Goal: Task Accomplishment & Management: Complete application form

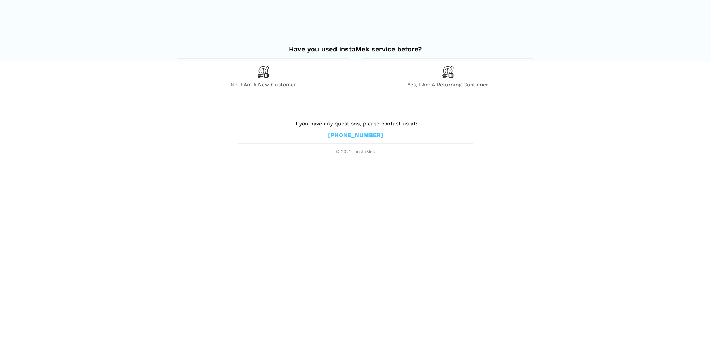
click at [289, 70] on div "No, I am a new customer" at bounding box center [263, 76] width 173 height 36
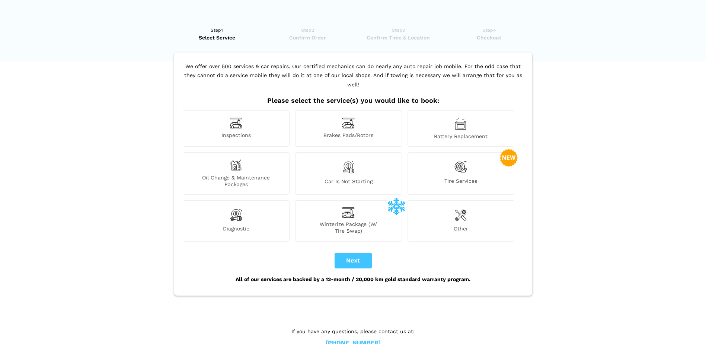
click at [477, 133] on span "Battery Replacement" at bounding box center [461, 136] width 106 height 7
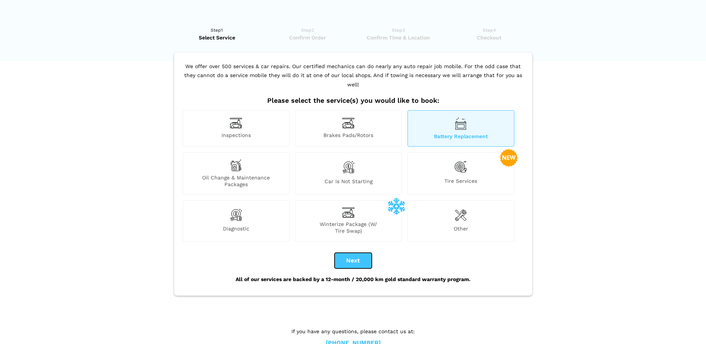
click at [354, 254] on button "Next" at bounding box center [352, 261] width 37 height 16
checkbox input "true"
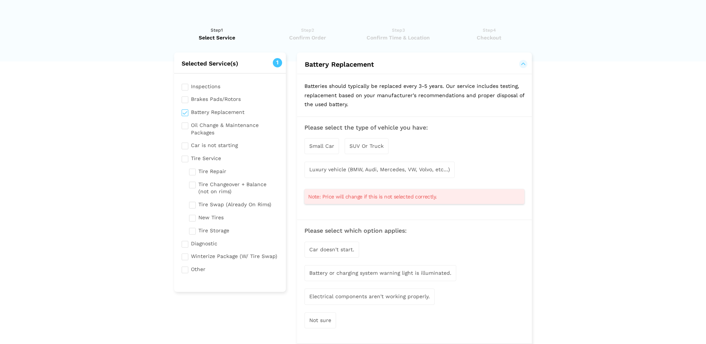
click at [353, 168] on span "Luxury vehicle (BMW, Audi, Mercedes, VW, Volvo, etc...)" at bounding box center [379, 169] width 141 height 6
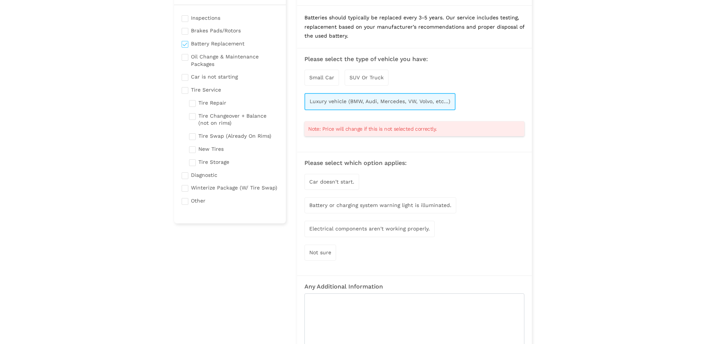
scroll to position [74, 0]
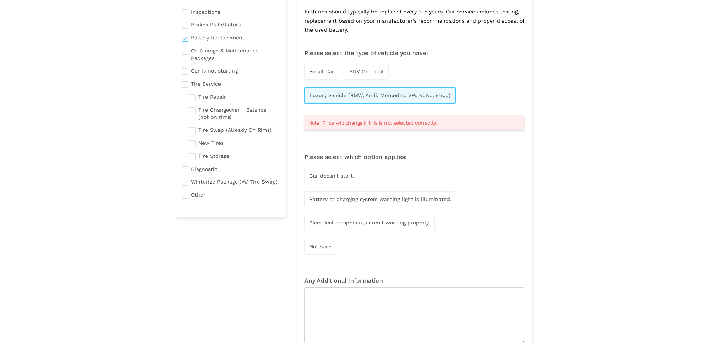
click at [346, 176] on span "Car doesn't start." at bounding box center [331, 176] width 45 height 6
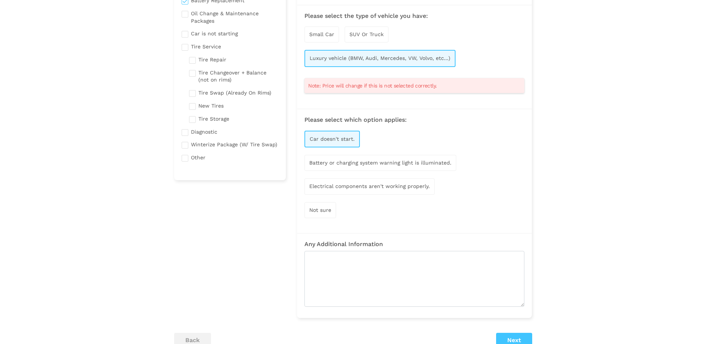
scroll to position [149, 0]
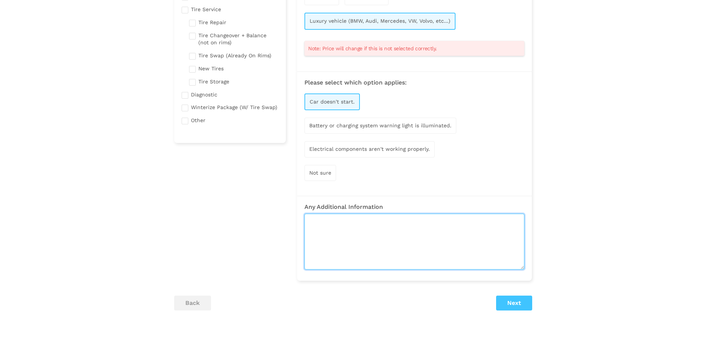
click at [391, 222] on textarea at bounding box center [414, 242] width 220 height 56
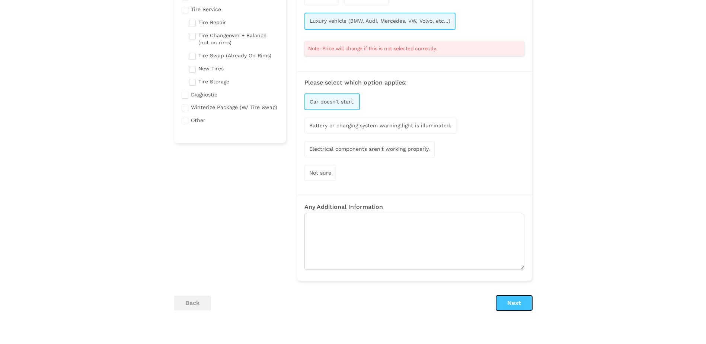
click at [513, 307] on button "Next" at bounding box center [514, 302] width 36 height 15
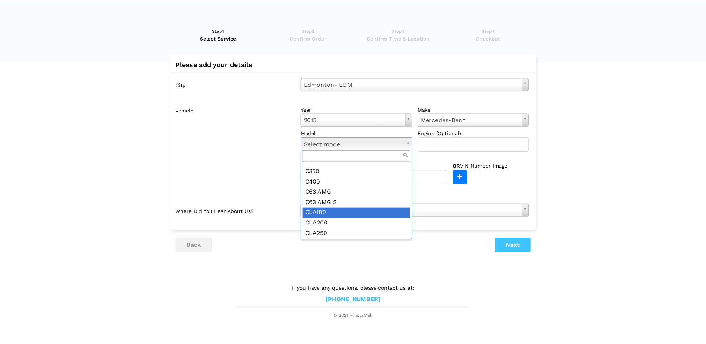
scroll to position [186, 0]
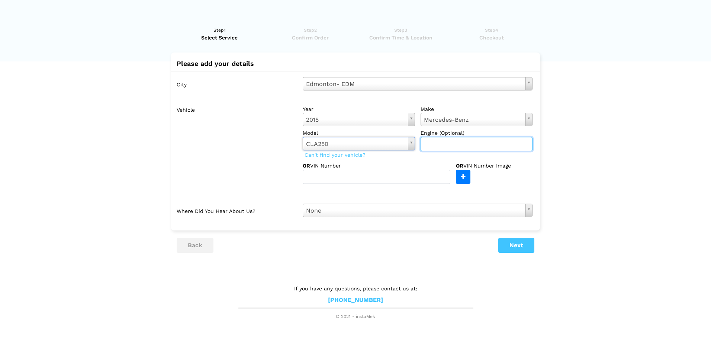
click at [474, 142] on input "text" at bounding box center [477, 144] width 112 height 14
click at [434, 144] on input "text" at bounding box center [477, 144] width 112 height 14
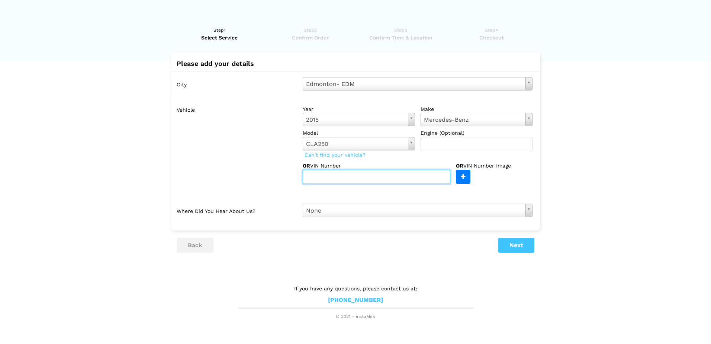
click at [357, 174] on input "text" at bounding box center [377, 177] width 148 height 14
click at [333, 173] on input "text" at bounding box center [377, 177] width 148 height 14
click at [350, 182] on input "text" at bounding box center [377, 177] width 148 height 14
click at [378, 170] on input "text" at bounding box center [377, 177] width 148 height 14
click at [343, 179] on input "text" at bounding box center [377, 177] width 148 height 14
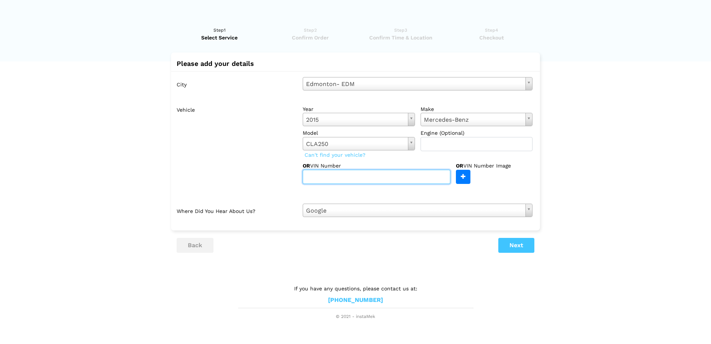
paste input "[US_VEHICLE_IDENTIFICATION_NUMBER]"
type input "[US_VEHICLE_IDENTIFICATION_NUMBER]"
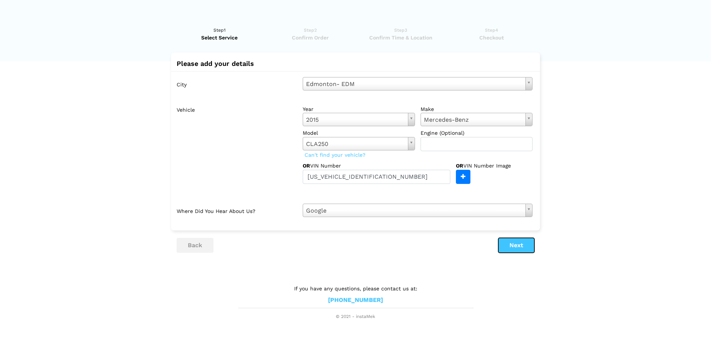
click at [511, 241] on button "Next" at bounding box center [516, 245] width 36 height 15
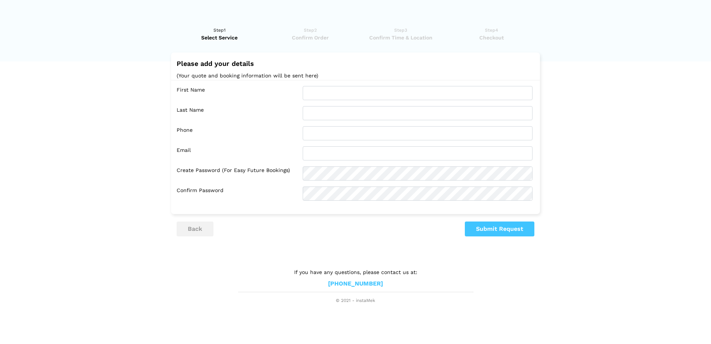
click at [343, 104] on div "First Name Last Name Phone Email Confirm Password" at bounding box center [355, 143] width 369 height 126
click at [345, 98] on input "text" at bounding box center [418, 93] width 230 height 14
type input "[MEDICAL_DATA]"
type input "Jayesimi"
type input "[EMAIL_ADDRESS][DOMAIN_NAME]"
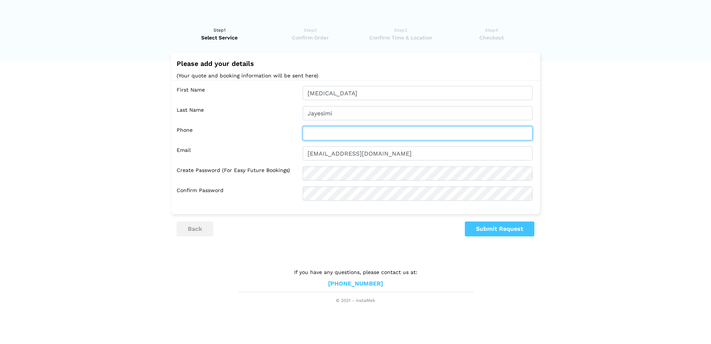
click at [324, 130] on input "text" at bounding box center [418, 133] width 230 height 14
type input "5878898992"
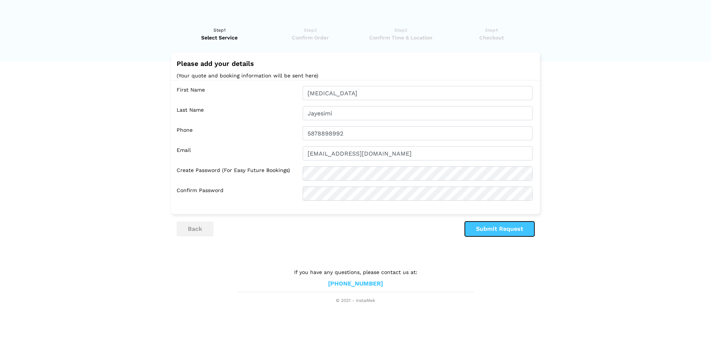
click at [484, 226] on button "Submit Request" at bounding box center [500, 228] width 70 height 15
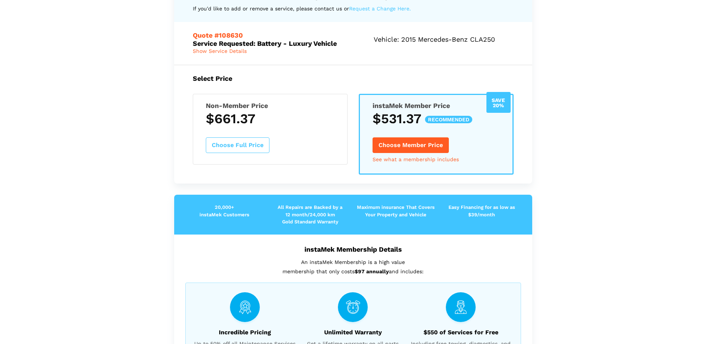
scroll to position [74, 0]
